Goal: Task Accomplishment & Management: Manage account settings

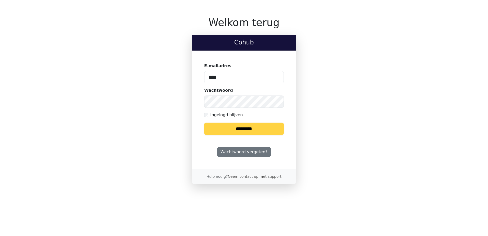
type input "**********"
click at [204, 123] on input "********" at bounding box center [244, 129] width 80 height 12
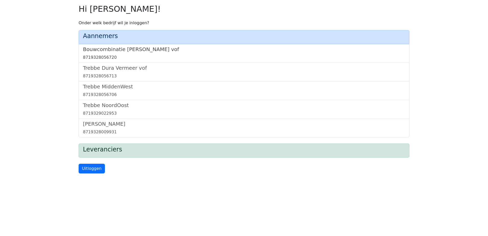
click at [145, 47] on h5 "Bouwcombinatie Trebbe De Nijs vof" at bounding box center [244, 49] width 322 height 6
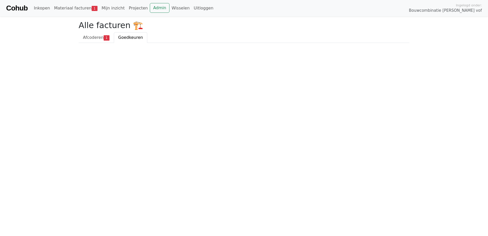
click at [156, 2] on div "Cohub Inkopen Materiaal facturen 1 Mijn inzicht Projecten Admin Wisselen Uitlog…" at bounding box center [244, 8] width 488 height 16
click at [150, 6] on link "Admin" at bounding box center [160, 8] width 20 height 10
click at [170, 6] on link "Wisselen" at bounding box center [181, 8] width 22 height 10
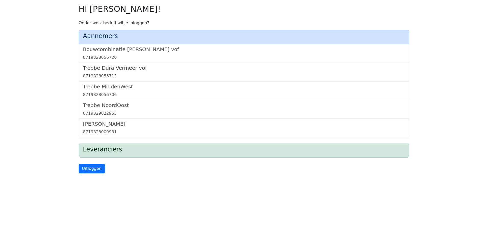
click at [126, 71] on h5 "Trebbe Dura Vermeer vof" at bounding box center [244, 68] width 322 height 6
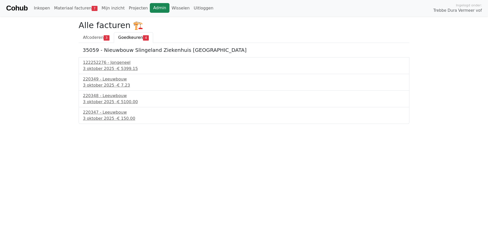
click at [150, 8] on link "Admin" at bounding box center [160, 8] width 20 height 10
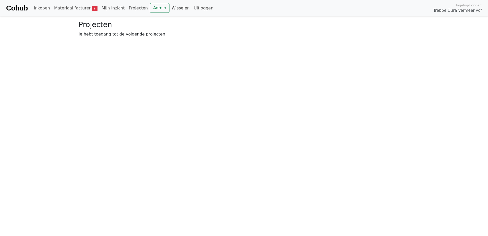
click at [170, 8] on link "Wisselen" at bounding box center [181, 8] width 22 height 10
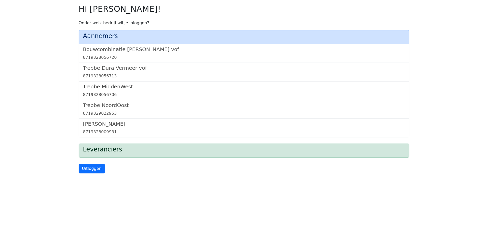
click at [111, 84] on h5 "Trebbe MiddenWest" at bounding box center [244, 87] width 322 height 6
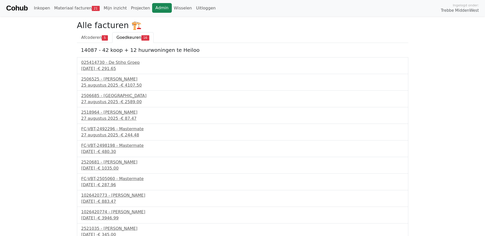
click at [152, 7] on link "Admin" at bounding box center [162, 8] width 20 height 10
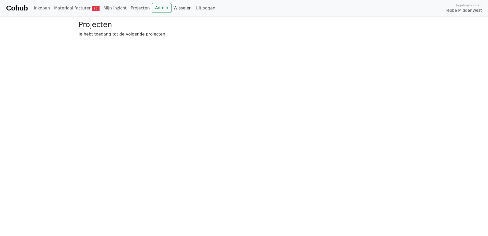
click at [172, 8] on link "Wisselen" at bounding box center [183, 8] width 22 height 10
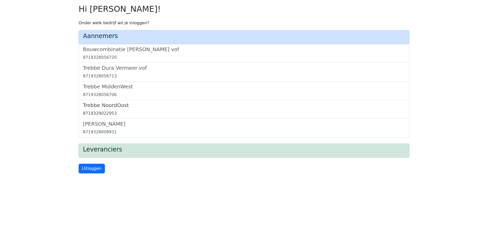
click at [98, 102] on h5 "Trebbe NoordOost" at bounding box center [244, 105] width 322 height 6
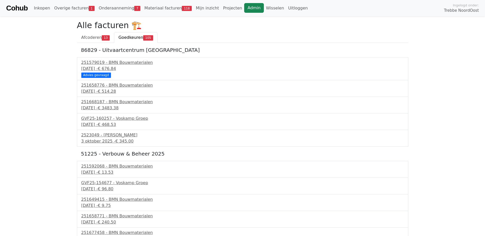
click at [244, 9] on link "Admin" at bounding box center [254, 8] width 20 height 10
